Goal: Information Seeking & Learning: Learn about a topic

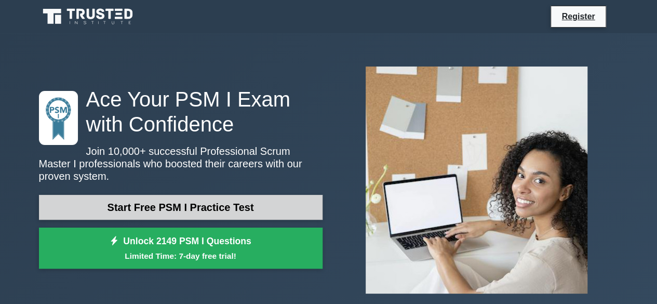
click at [170, 197] on link "Start Free PSM I Practice Test" at bounding box center [181, 207] width 284 height 25
click at [190, 200] on link "Start Free PSM I Practice Test" at bounding box center [181, 207] width 284 height 25
click at [179, 195] on link "Start Free PSM I Practice Test" at bounding box center [181, 207] width 284 height 25
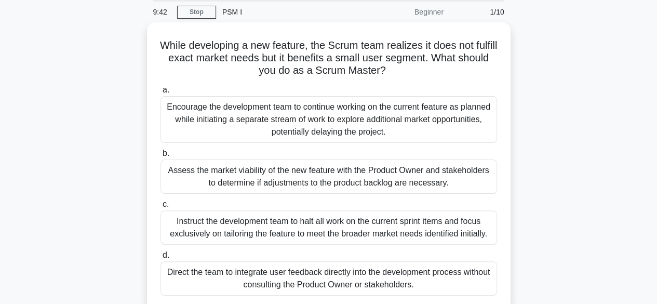
scroll to position [50, 0]
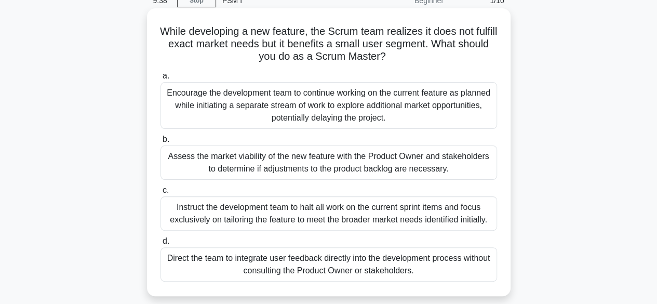
click at [336, 105] on div "Encourage the development team to continue working on the current feature as pl…" at bounding box center [328, 105] width 336 height 47
click at [160, 79] on input "a. Encourage the development team to continue working on the current feature as…" at bounding box center [160, 76] width 0 height 7
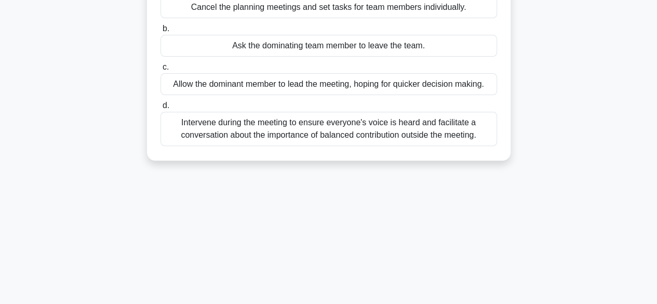
scroll to position [0, 0]
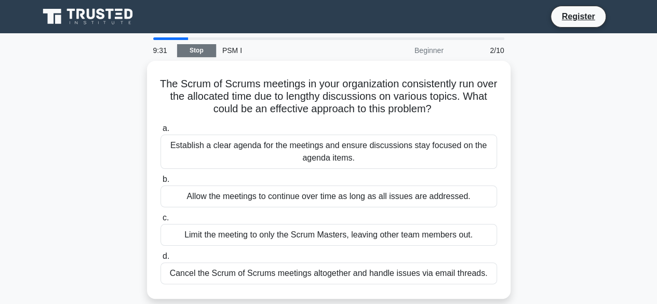
click at [199, 55] on link "Stop" at bounding box center [196, 50] width 39 height 13
